Goal: Check status: Check status

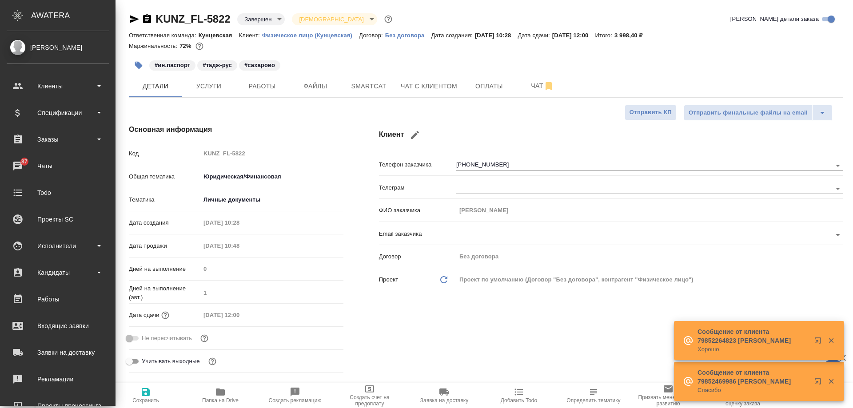
select select "RU"
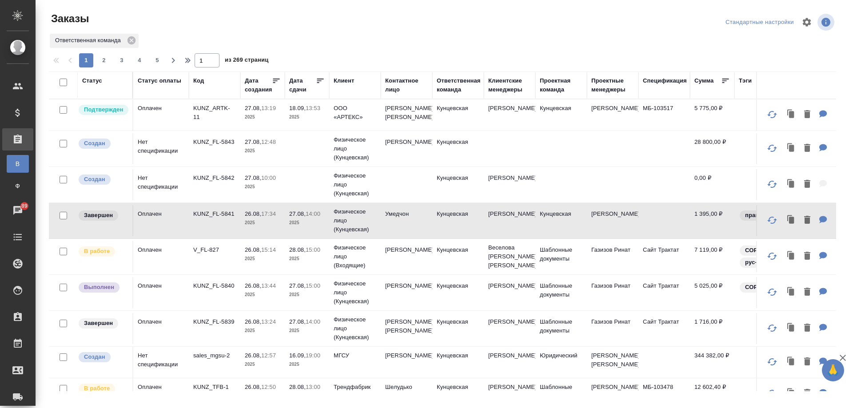
click at [405, 298] on td "[PERSON_NAME]" at bounding box center [407, 292] width 52 height 31
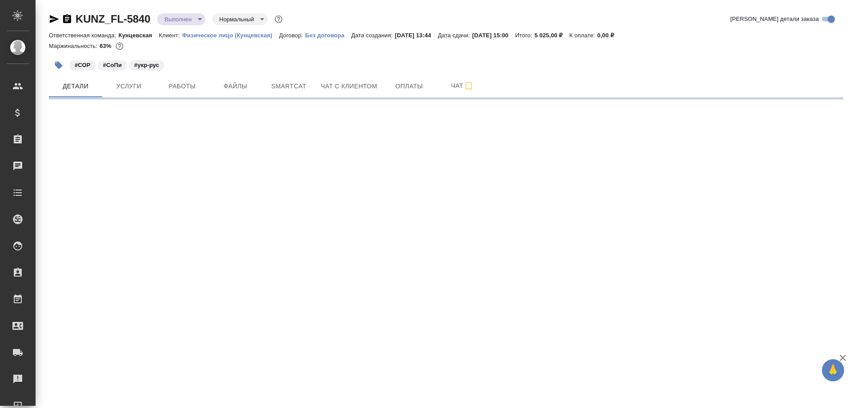
select select "RU"
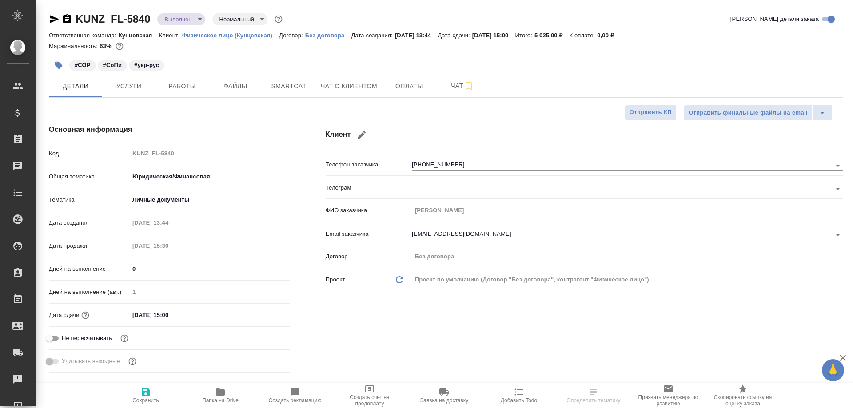
type textarea "x"
click at [228, 397] on span "Папка на Drive" at bounding box center [220, 395] width 64 height 17
click at [219, 390] on icon "button" at bounding box center [220, 392] width 9 height 7
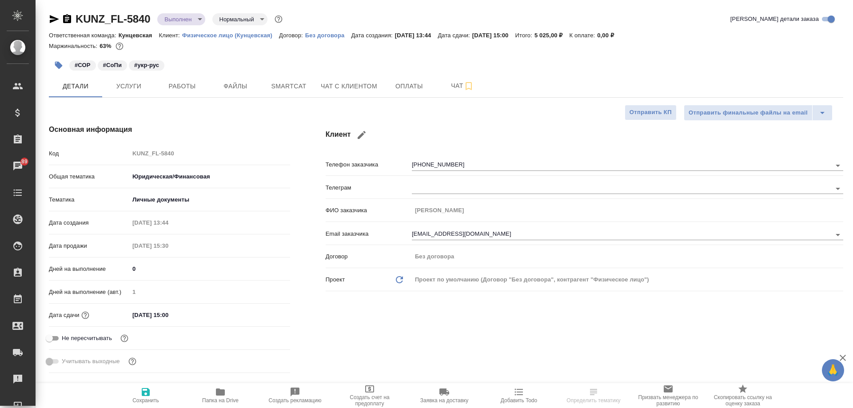
click at [219, 390] on icon "button" at bounding box center [220, 392] width 9 height 7
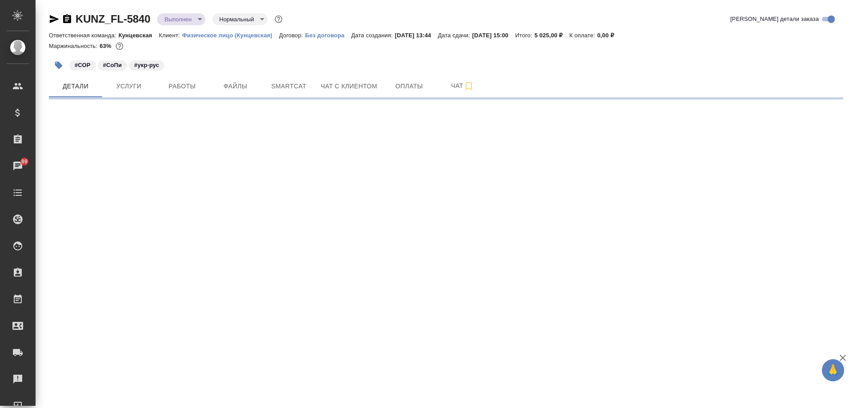
select select "RU"
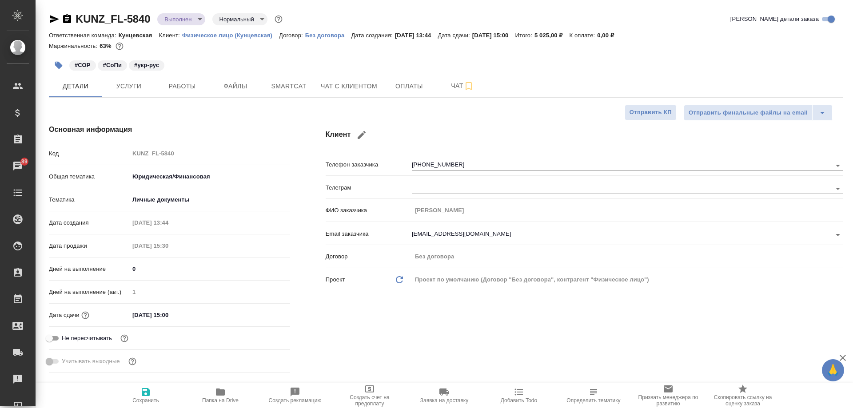
type textarea "x"
click at [127, 91] on span "Услуги" at bounding box center [128, 86] width 43 height 11
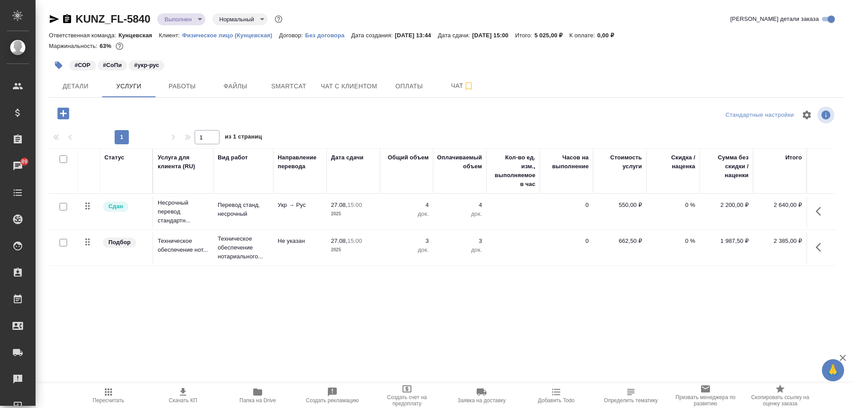
click at [251, 397] on span "Папка на Drive" at bounding box center [258, 395] width 64 height 17
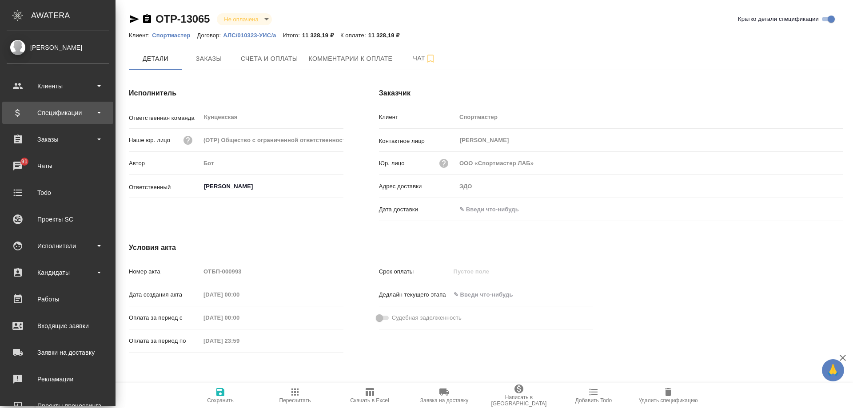
click at [47, 111] on div "Спецификации" at bounding box center [58, 112] width 102 height 13
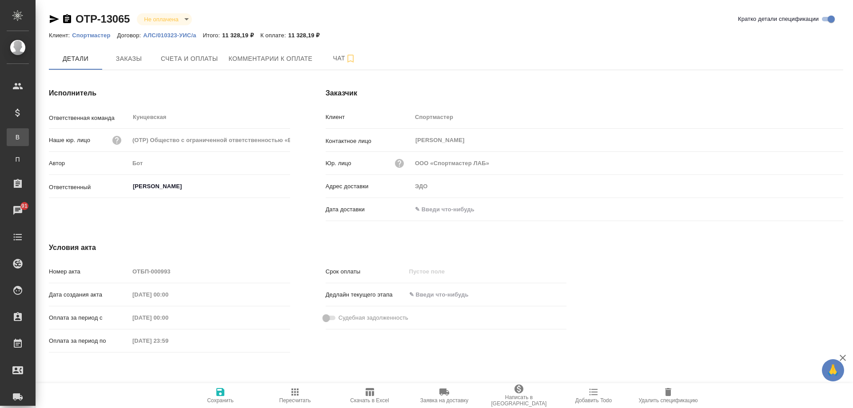
click at [13, 140] on div "Все спецификации" at bounding box center [6, 137] width 13 height 9
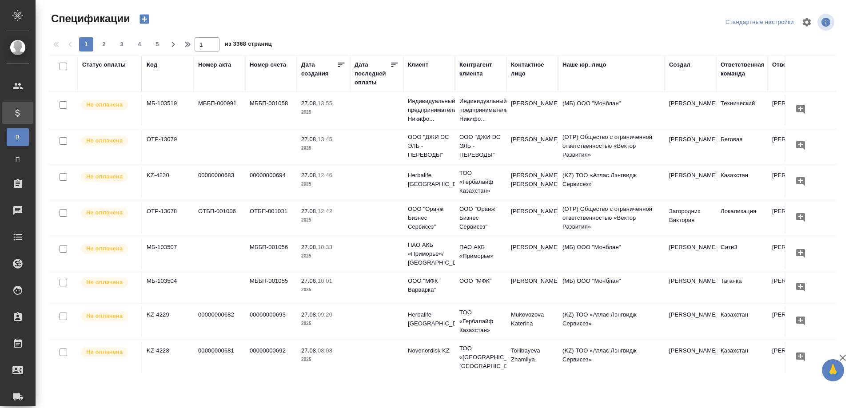
click at [734, 69] on div "Ответственная команда" at bounding box center [742, 69] width 44 height 18
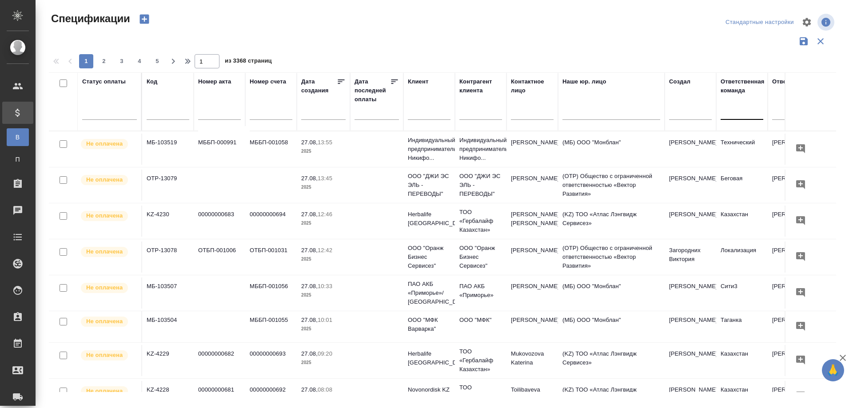
click at [736, 113] on div at bounding box center [741, 110] width 43 height 13
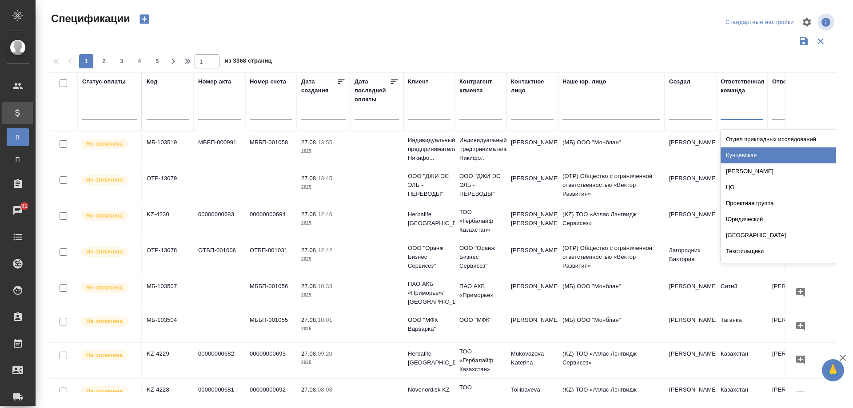
click at [751, 154] on div "Кунцевская" at bounding box center [786, 155] width 133 height 16
